Goal: Complete application form

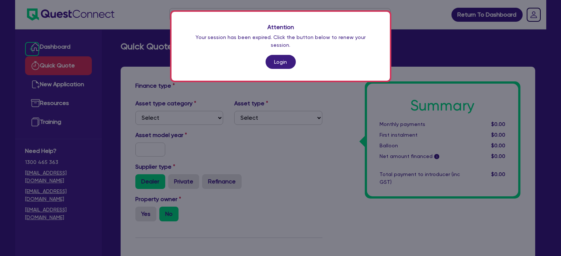
scroll to position [308, 0]
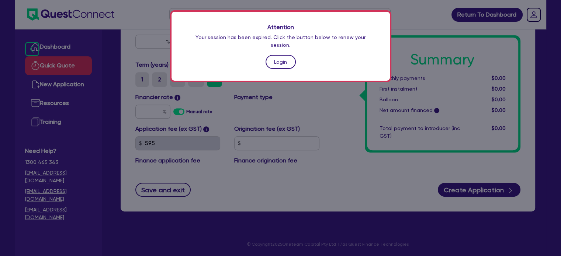
click at [275, 55] on link "Login" at bounding box center [281, 62] width 30 height 14
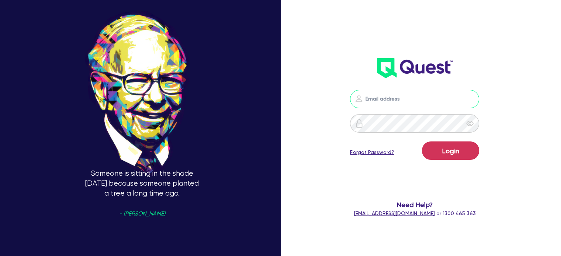
click at [388, 100] on input "email" at bounding box center [414, 99] width 129 height 18
type input "[EMAIL_ADDRESS][PERSON_NAME][DOMAIN_NAME]"
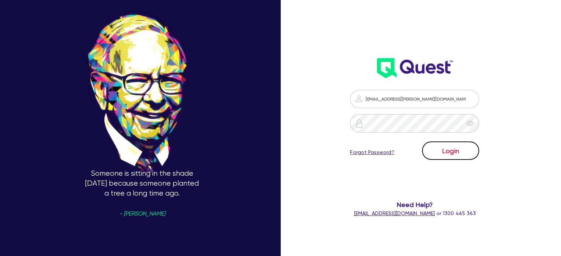
click at [445, 153] on button "Login" at bounding box center [450, 151] width 57 height 18
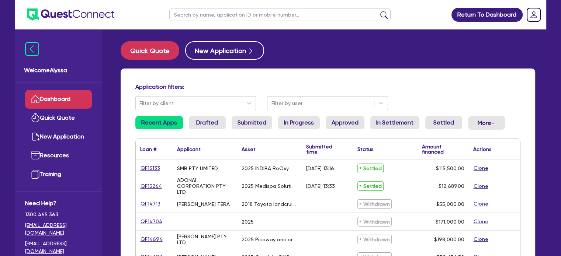
click at [207, 13] on input "text" at bounding box center [279, 14] width 221 height 13
type input "a"
type input "rana"
click at [378, 11] on button "submit" at bounding box center [384, 16] width 12 height 10
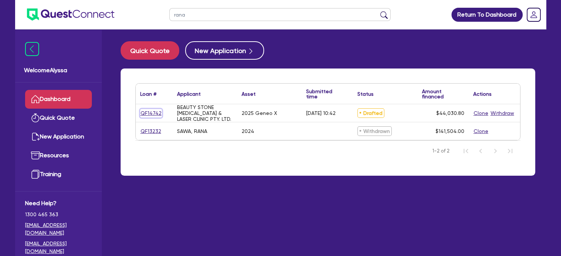
click at [156, 113] on link "QF14742" at bounding box center [151, 113] width 22 height 8
select select "TERTIARY_ASSETS"
select select "BEAUTY_EQUIPMENT"
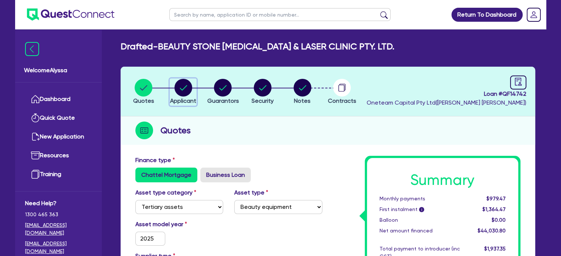
click at [180, 88] on icon "button" at bounding box center [183, 87] width 7 height 5
select select "COMPANY"
select select "HEALTH_BEAUTY"
select select "HAIR_BEAUTY_SALONS"
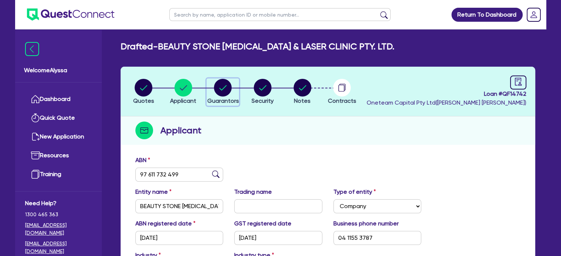
click at [226, 95] on circle "button" at bounding box center [223, 88] width 18 height 18
select select "MRS"
select select "[GEOGRAPHIC_DATA]"
select select "MARRIED"
select select "CASH"
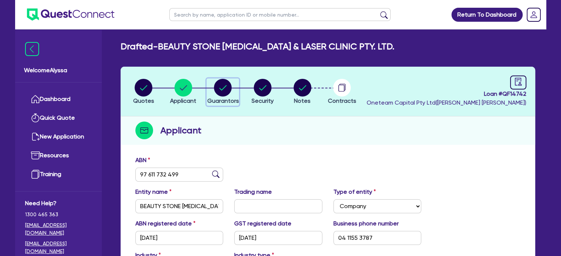
select select "VEHICLE"
select select "HOUSEHOLD_PERSONAL"
select select "VEHICLE_LOAN"
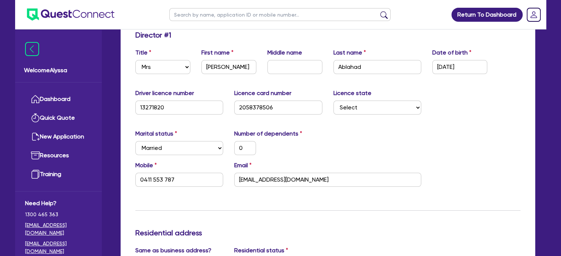
scroll to position [131, 0]
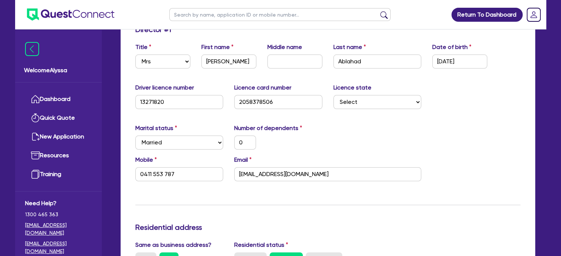
click at [297, 136] on div "0" at bounding box center [278, 143] width 99 height 14
drag, startPoint x: 312, startPoint y: 177, endPoint x: 228, endPoint y: 180, distance: 83.4
click at [229, 180] on div "Email [EMAIL_ADDRESS][DOMAIN_NAME]" at bounding box center [328, 169] width 198 height 26
